Goal: Task Accomplishment & Management: Manage account settings

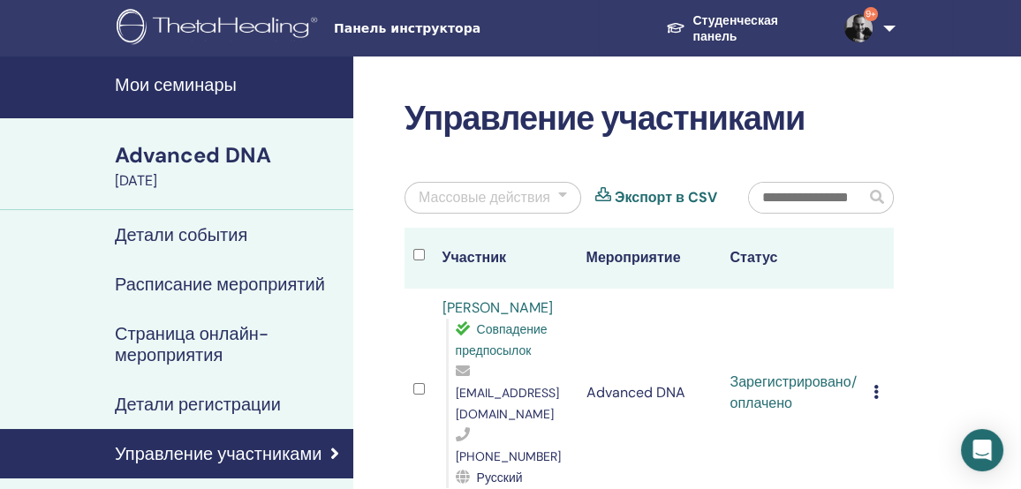
click at [561, 194] on div at bounding box center [562, 197] width 9 height 21
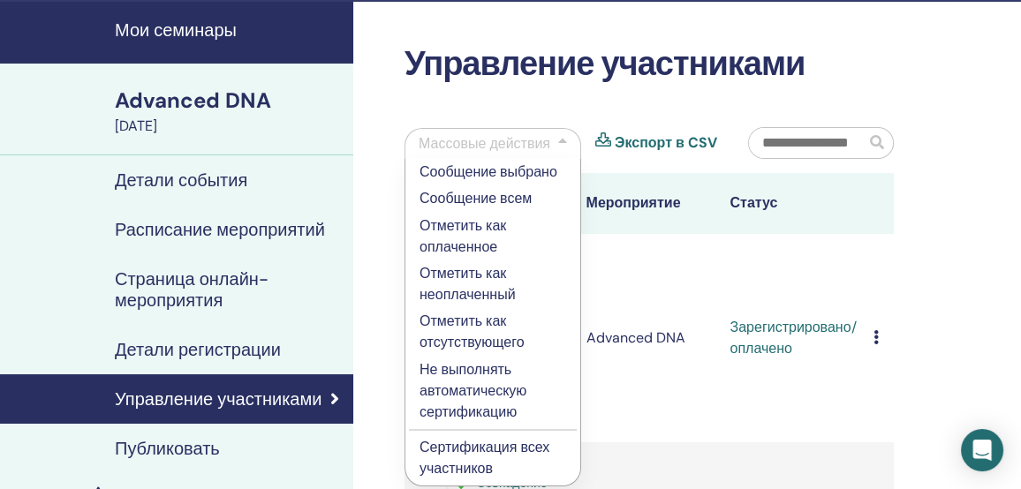
scroll to position [161, 0]
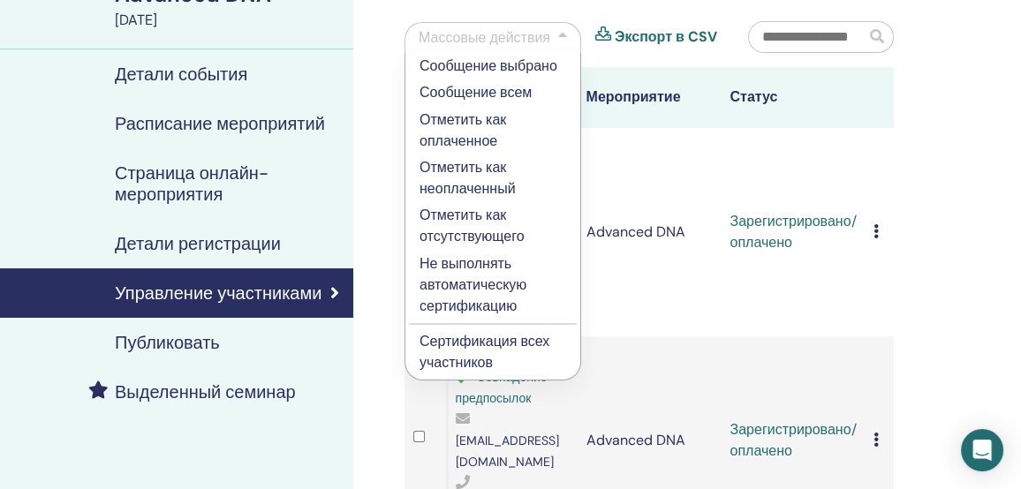
click at [472, 347] on p "Сертификация всех участников" at bounding box center [492, 352] width 147 height 42
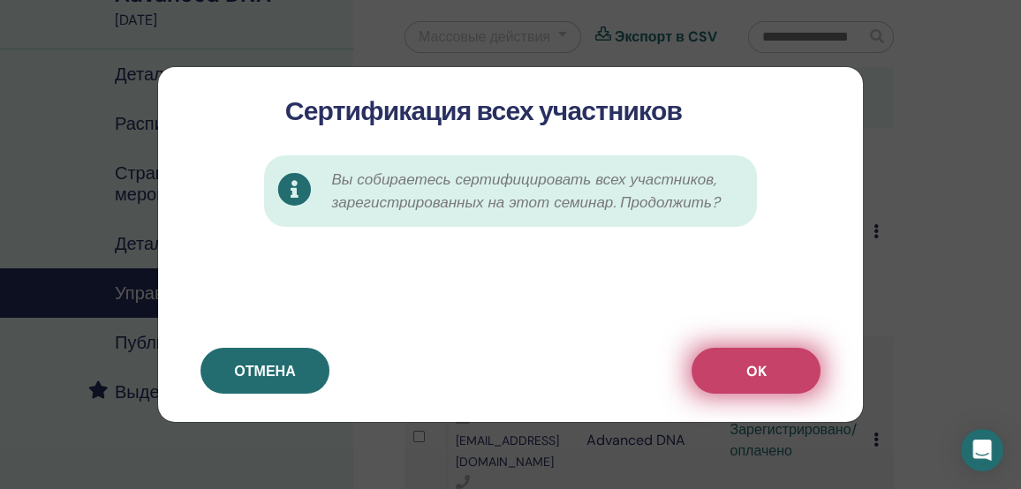
click at [754, 362] on span "OK" at bounding box center [756, 371] width 20 height 19
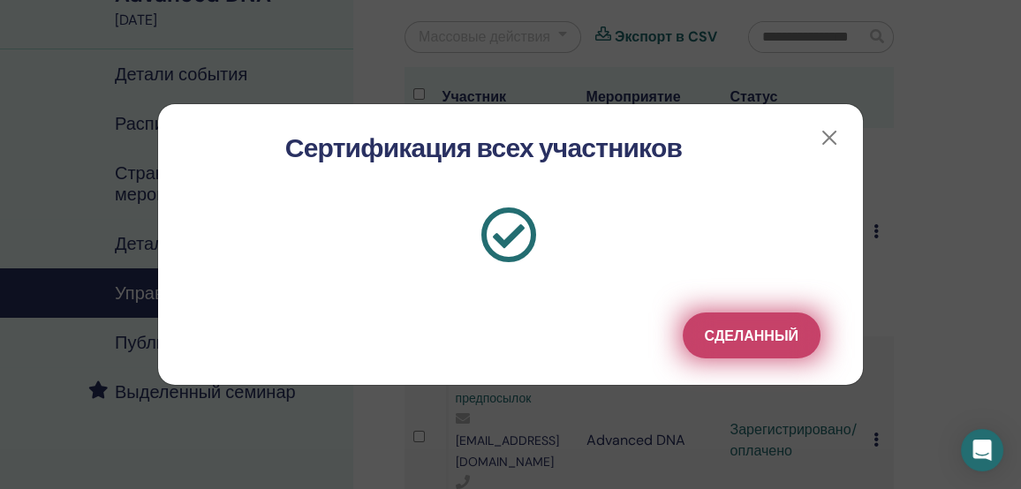
click at [765, 346] on button "Сделанный" at bounding box center [752, 336] width 138 height 46
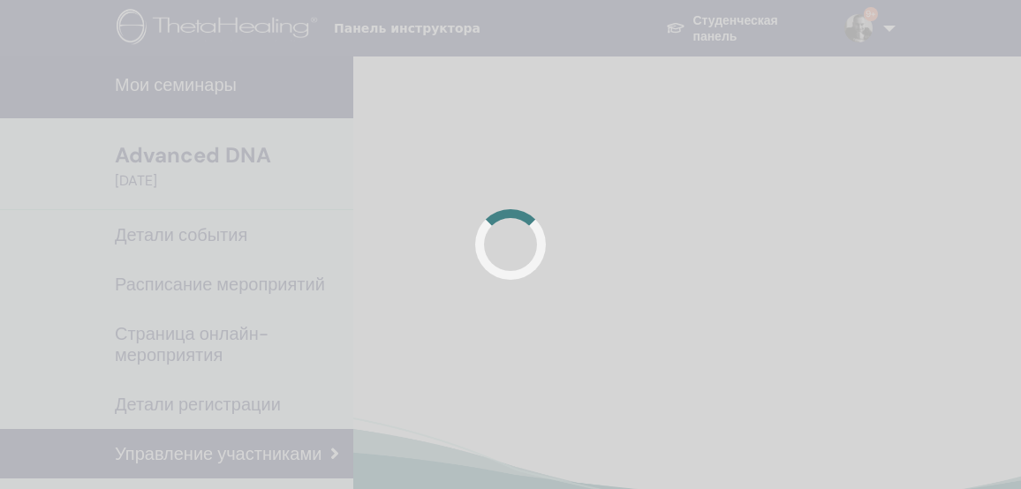
scroll to position [161, 0]
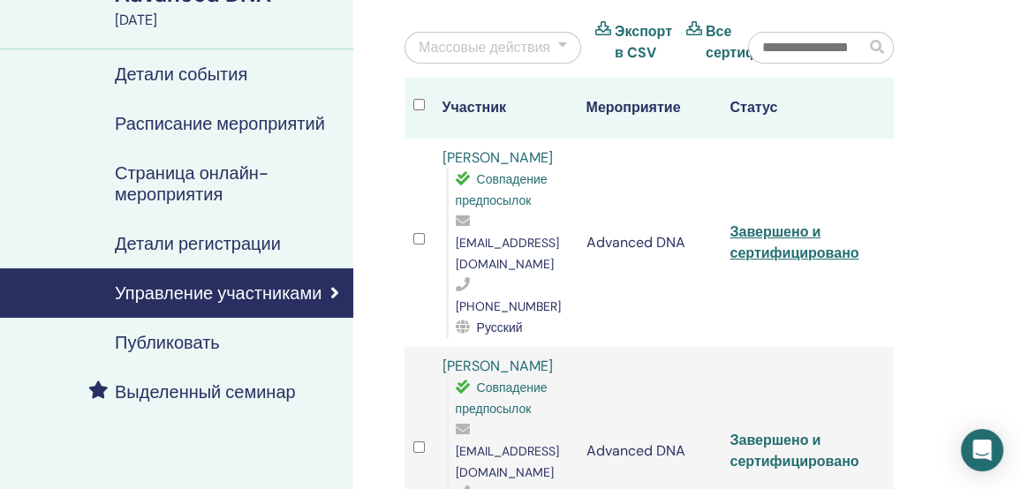
click at [800, 431] on link "Завершено и сертифицировано" at bounding box center [793, 451] width 129 height 40
